Goal: Transaction & Acquisition: Purchase product/service

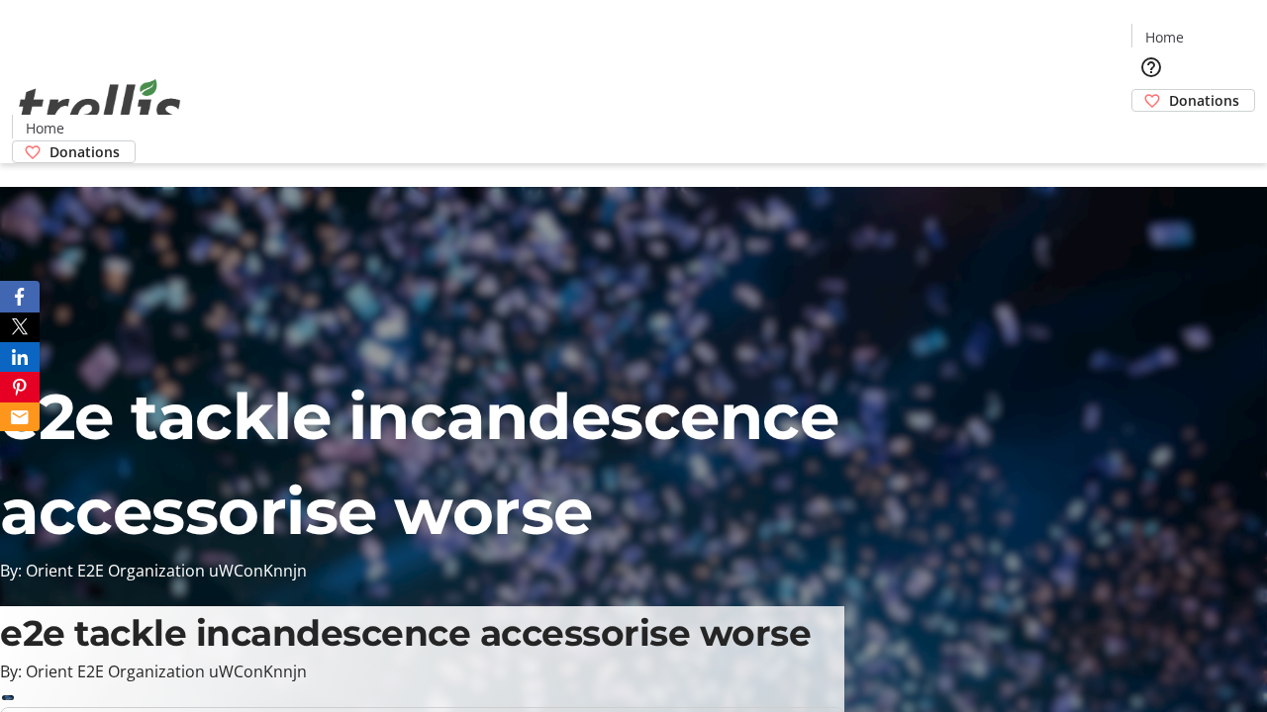
click at [1169, 90] on span "Donations" at bounding box center [1204, 100] width 70 height 21
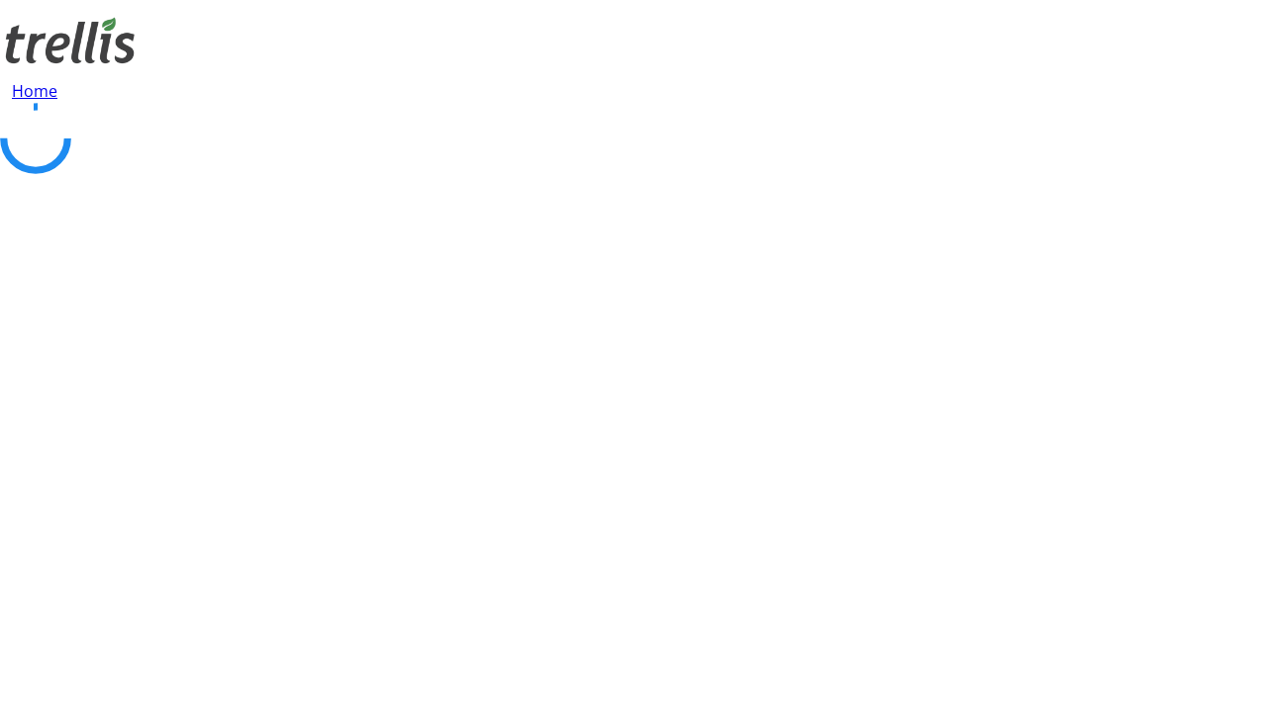
select select "CA"
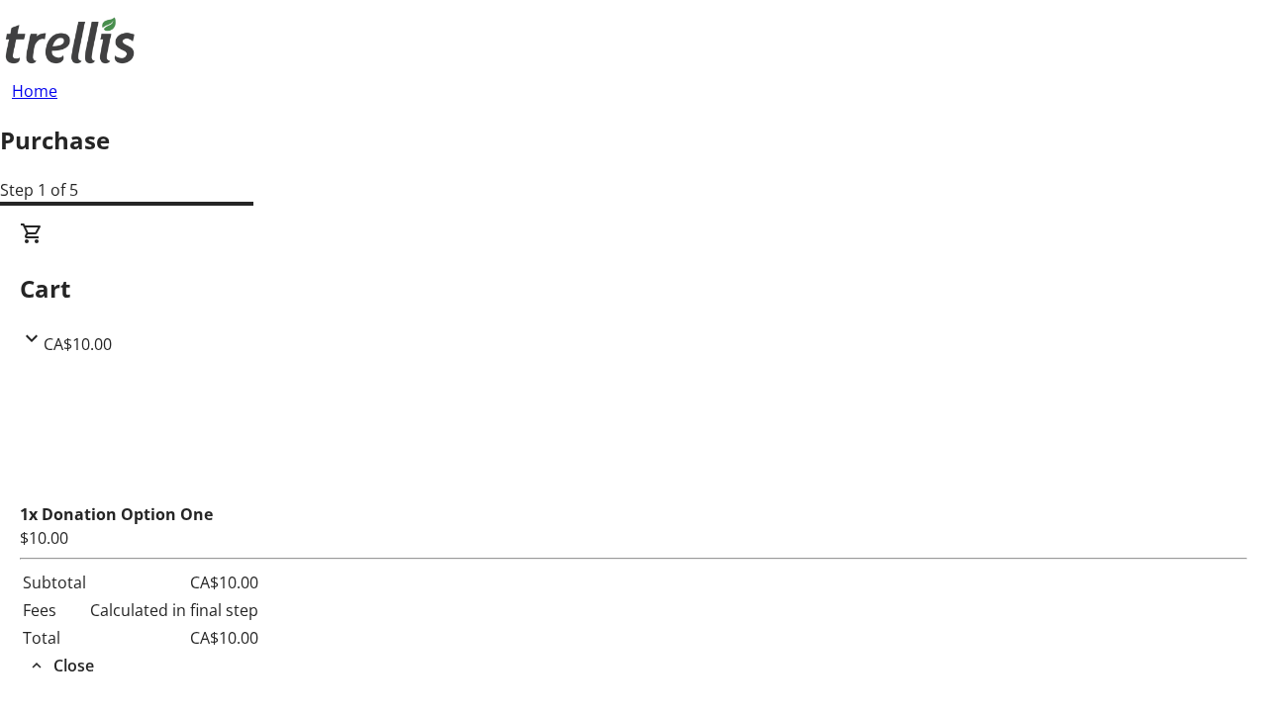
type input "[PERSON_NAME][EMAIL_ADDRESS][DOMAIN_NAME]"
type input "[PERSON_NAME]"
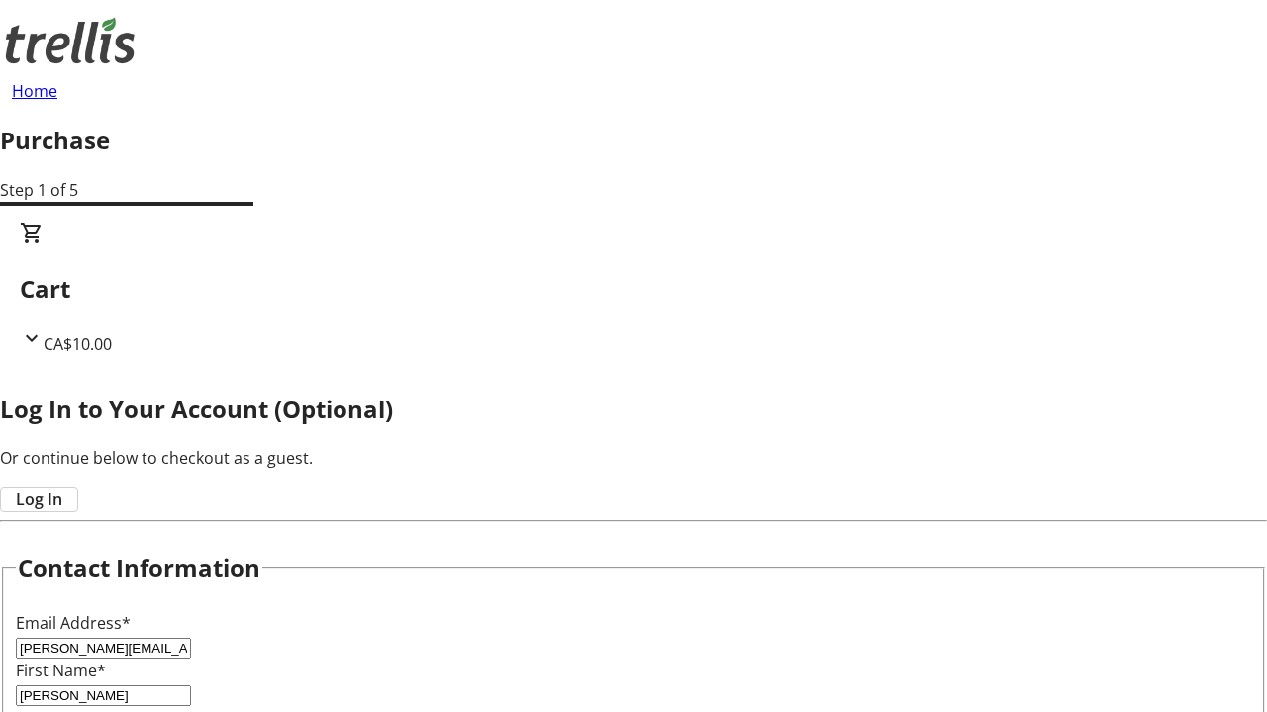
type input "[PERSON_NAME]"
type input "[STREET_ADDRESS][PERSON_NAME]"
type input "Kelowna"
select select "BC"
type input "Kelowna"
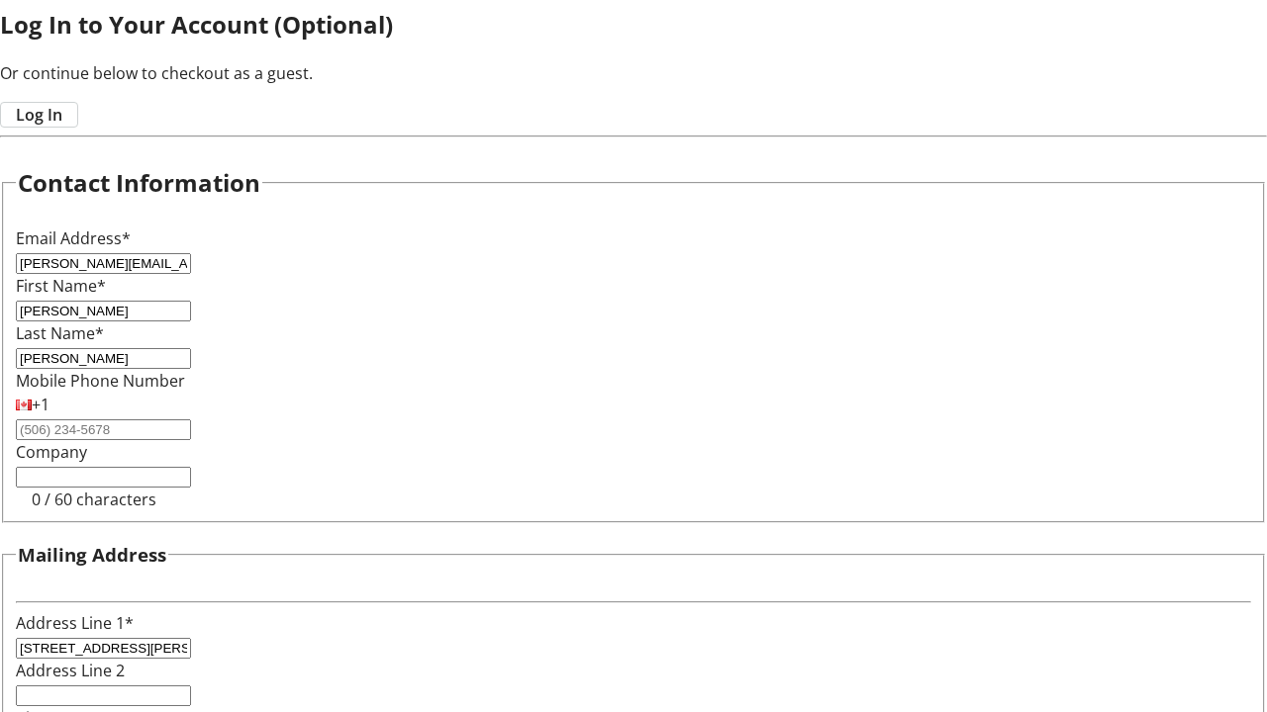
type input "V1Y 0C2"
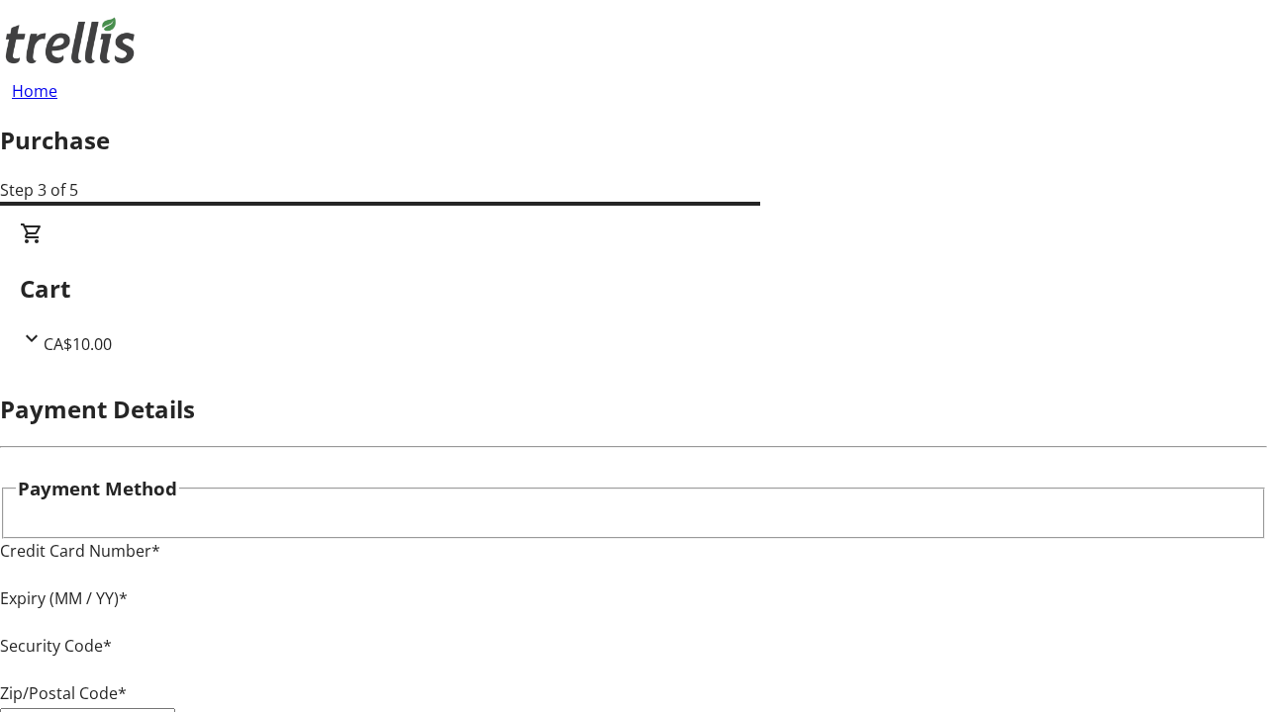
type input "V1Y 0C2"
